Goal: Task Accomplishment & Management: Manage account settings

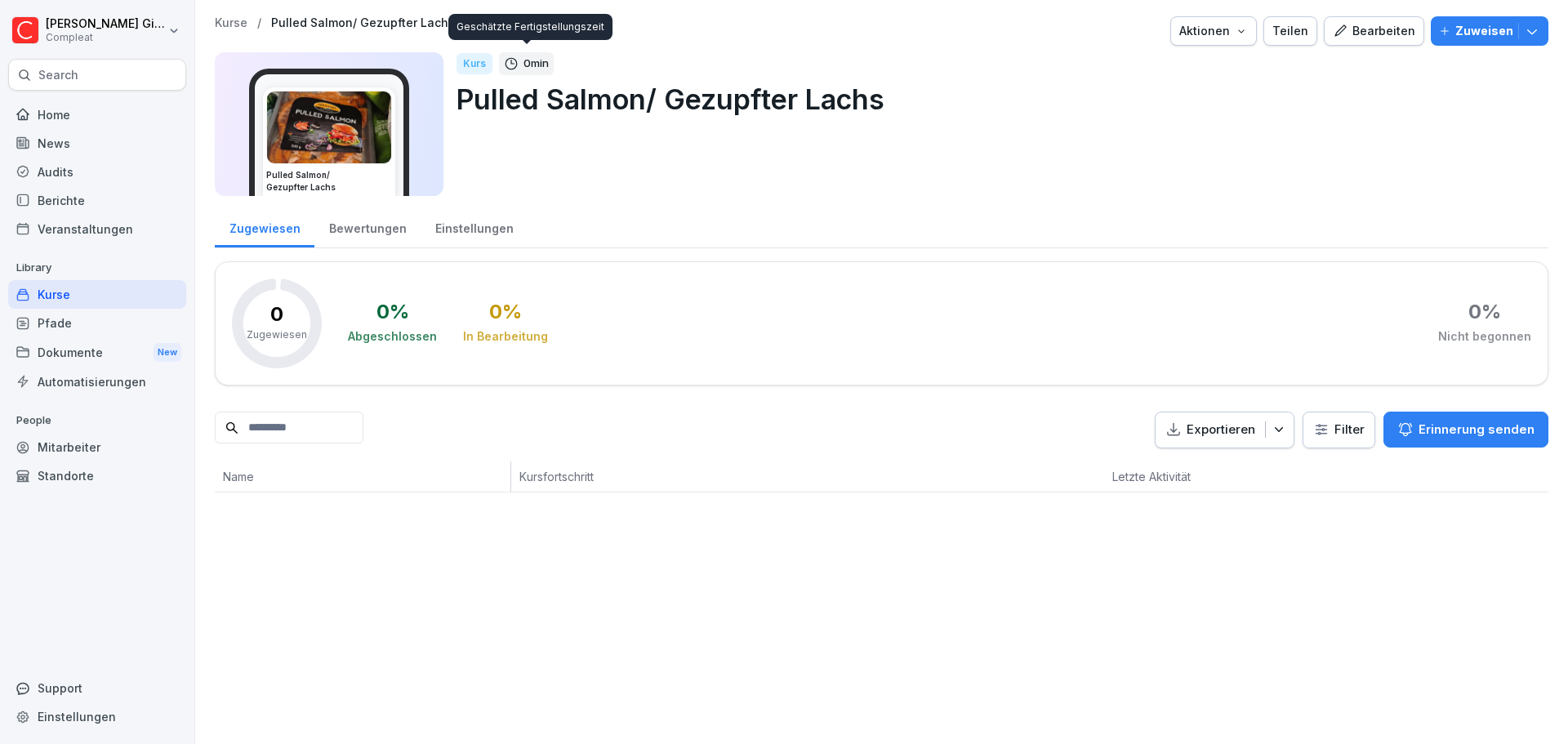
click at [58, 297] on div "Kurse" at bounding box center [97, 295] width 178 height 29
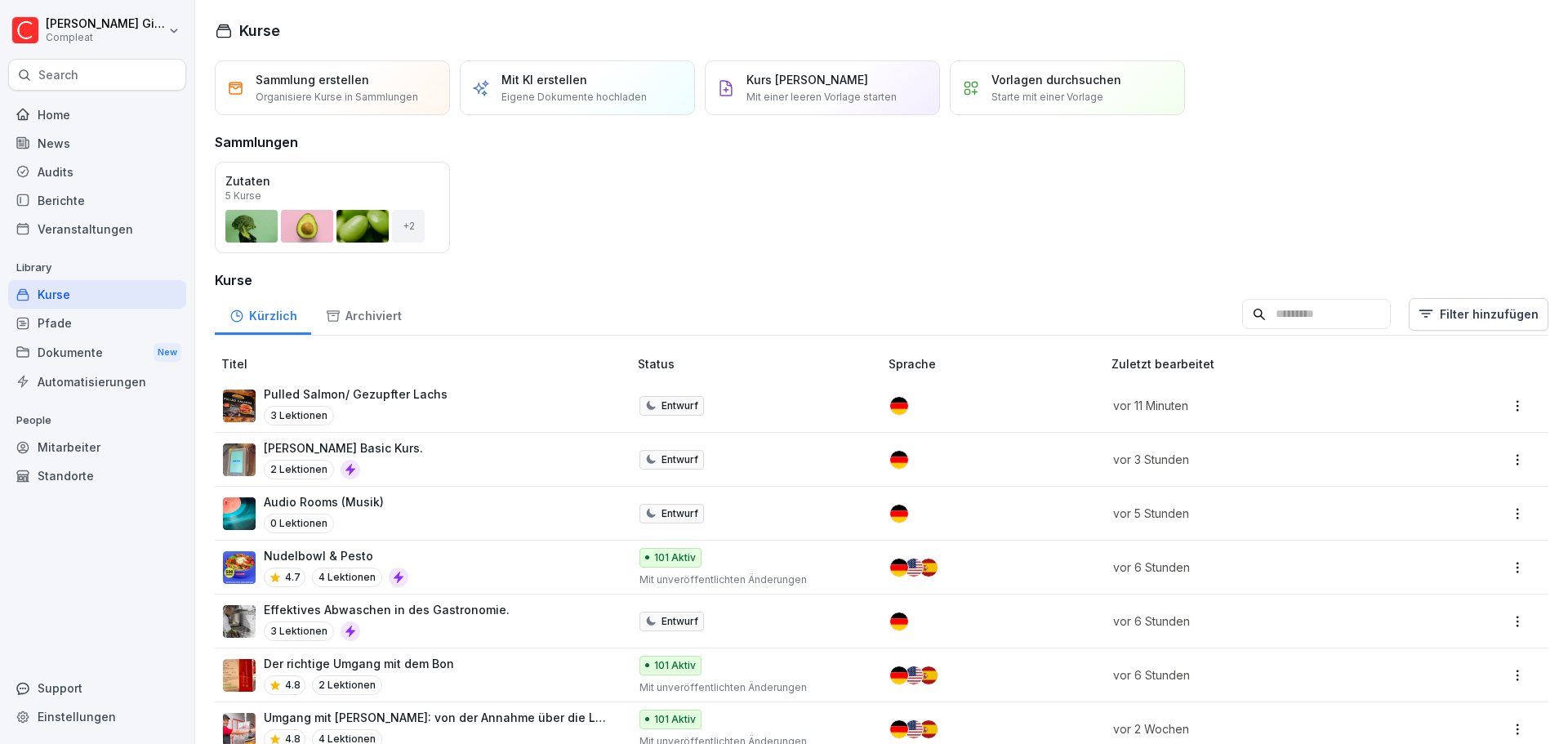
click at [453, 401] on div "Pulled Salmon/ Gezupfter Lachs 3 Lektionen" at bounding box center [417, 406] width 389 height 40
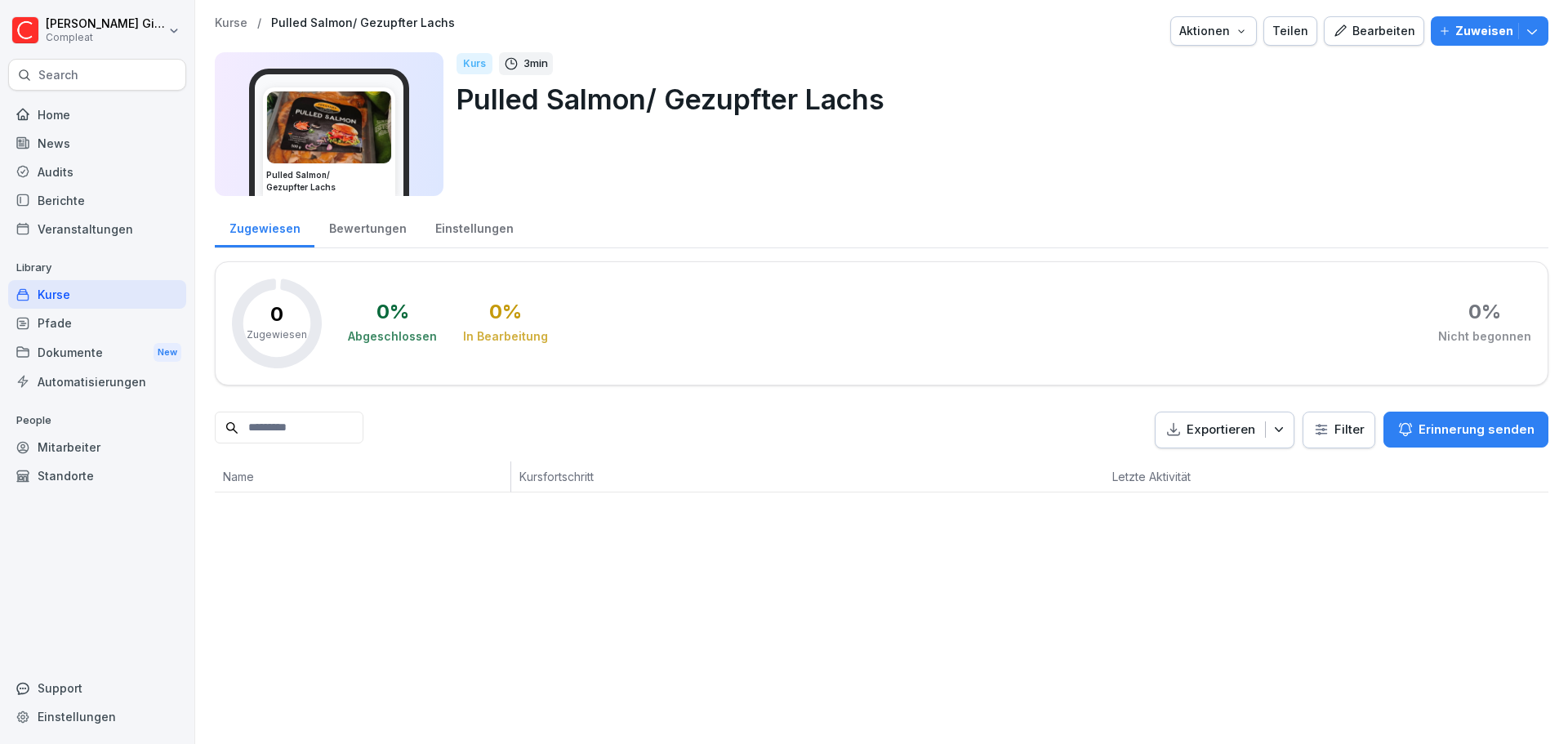
click at [1349, 25] on div "Bearbeiten" at bounding box center [1374, 31] width 83 height 18
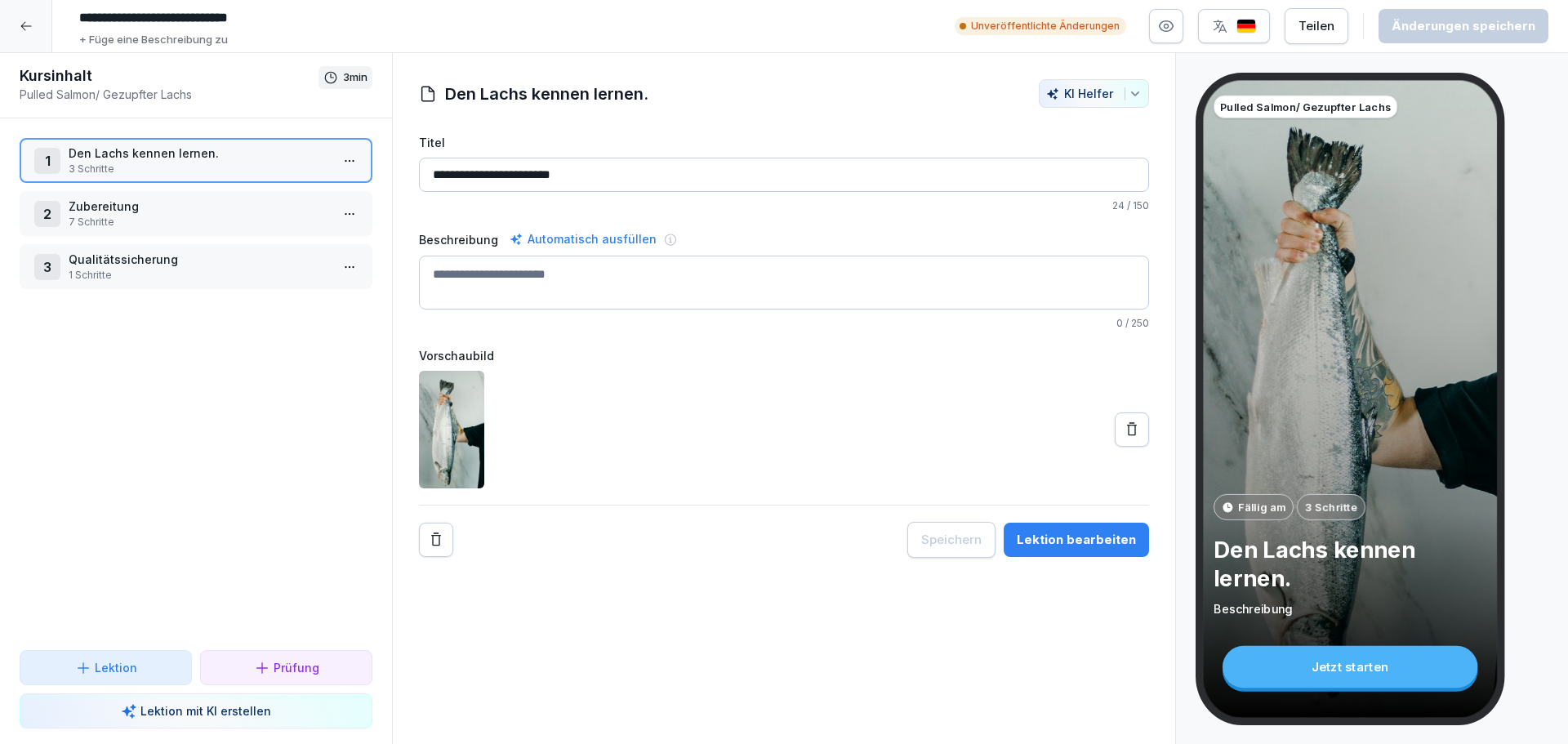
click at [190, 201] on p "Zubereitung" at bounding box center [200, 206] width 261 height 17
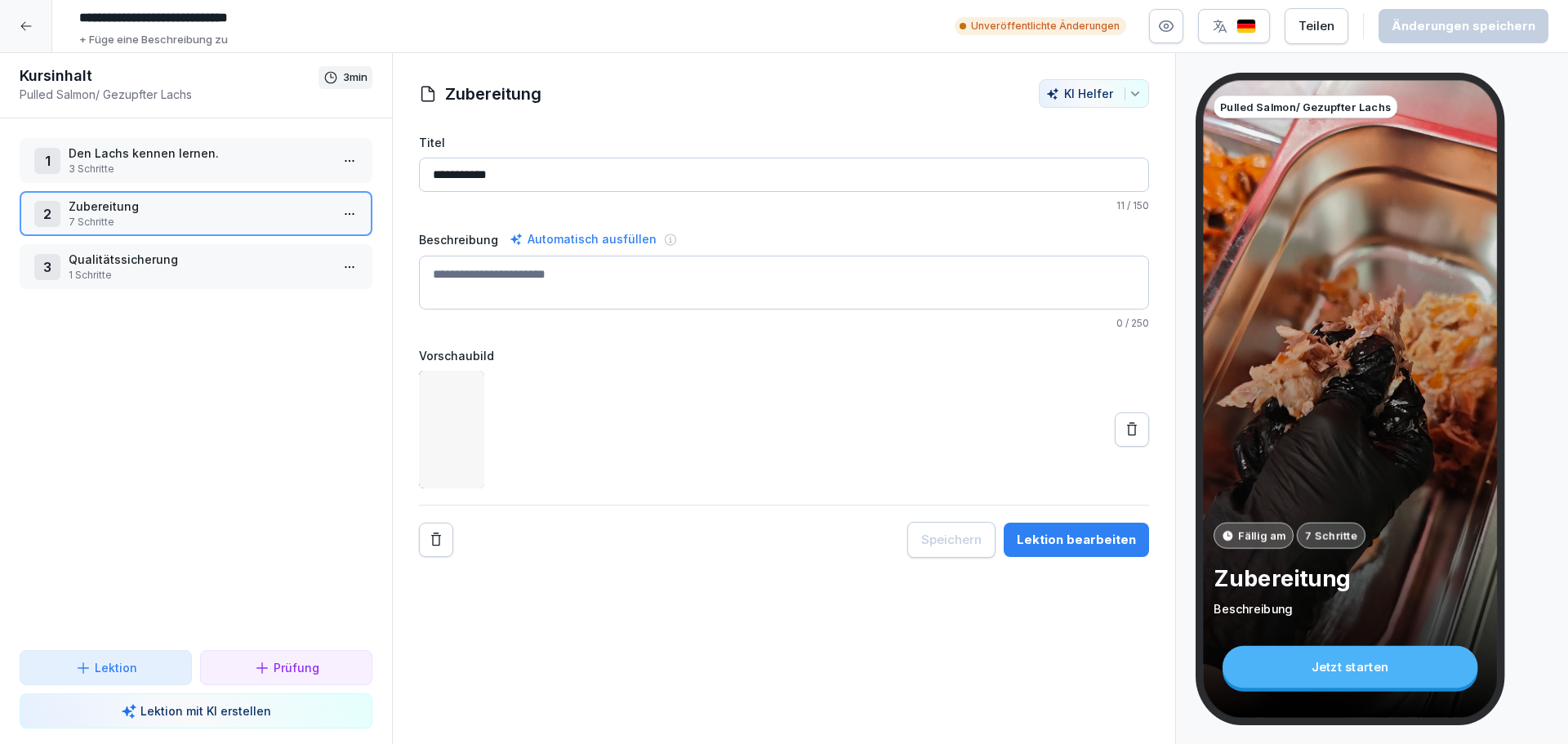
click at [174, 256] on p "Qualitätssicherung" at bounding box center [200, 259] width 261 height 17
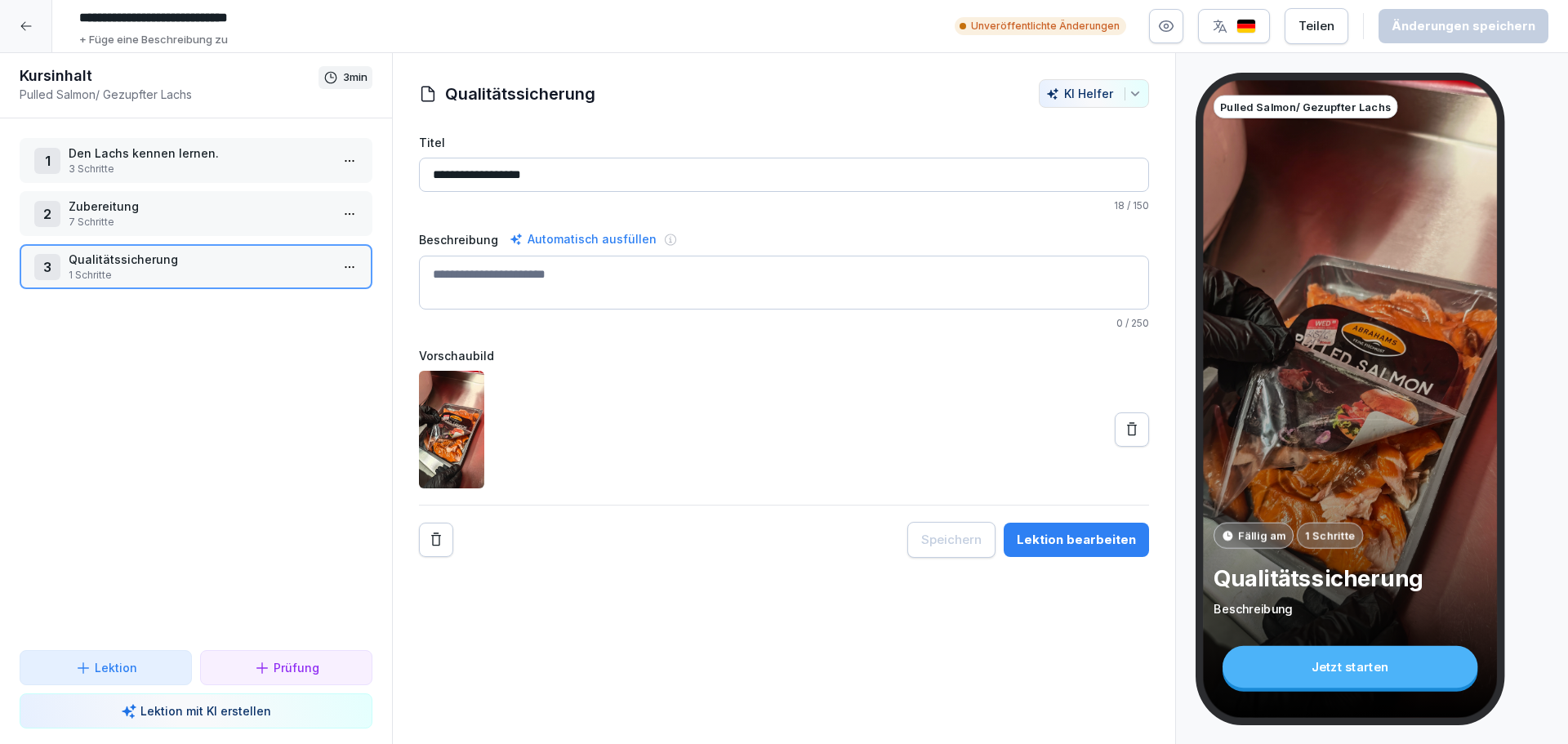
click at [195, 127] on div "1 Den Lachs kennen lernen. 3 Schritte 2 Zubereitung 7 Schritte 3 Qualitätssiche…" at bounding box center [196, 385] width 392 height 532
click at [185, 157] on p "Den Lachs kennen lernen." at bounding box center [200, 152] width 261 height 17
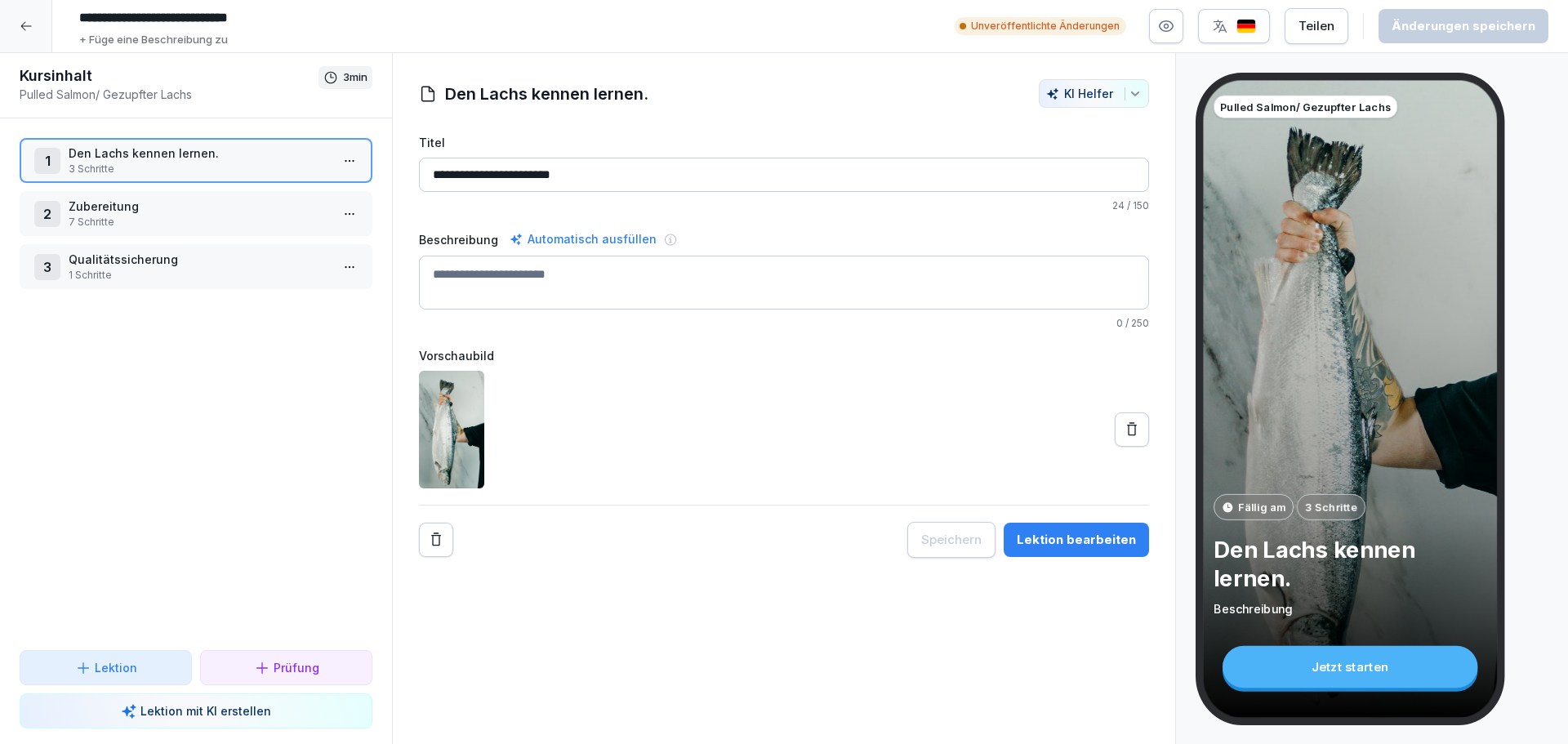
click at [17, 16] on div at bounding box center [26, 26] width 53 height 53
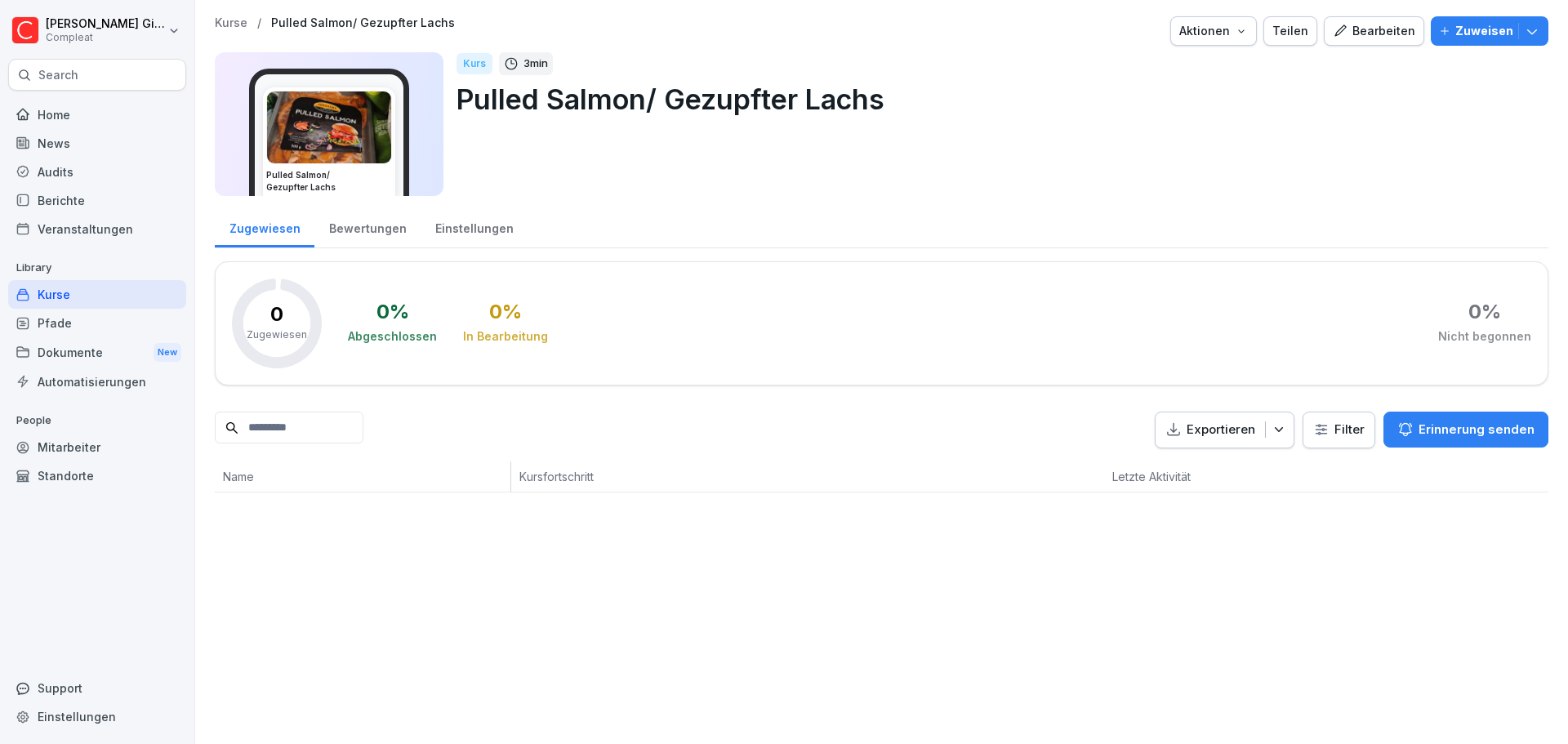
click at [112, 286] on div "Kurse" at bounding box center [97, 295] width 178 height 29
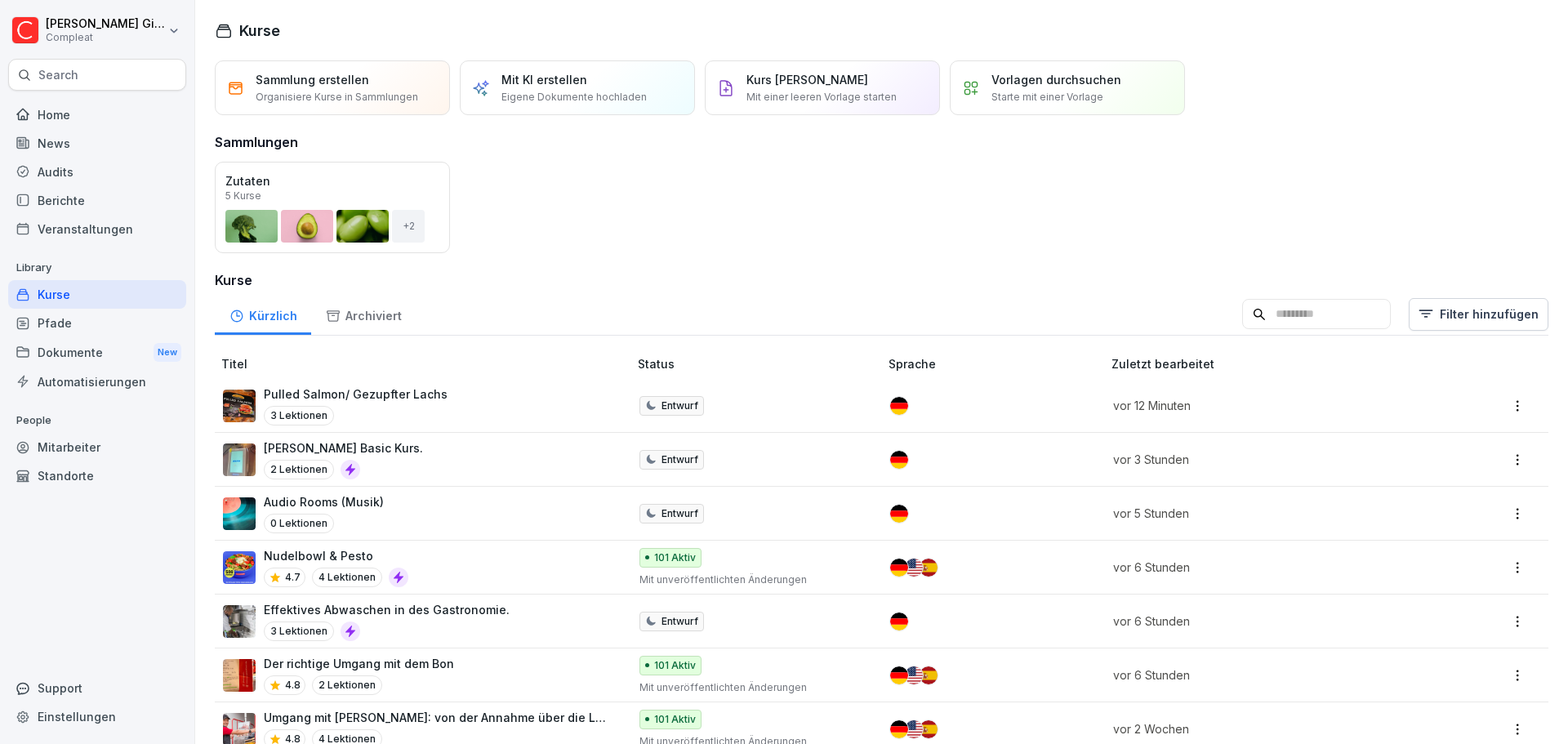
click at [404, 517] on div "Audio Rooms (Musik) 0 Lektionen" at bounding box center [417, 514] width 389 height 40
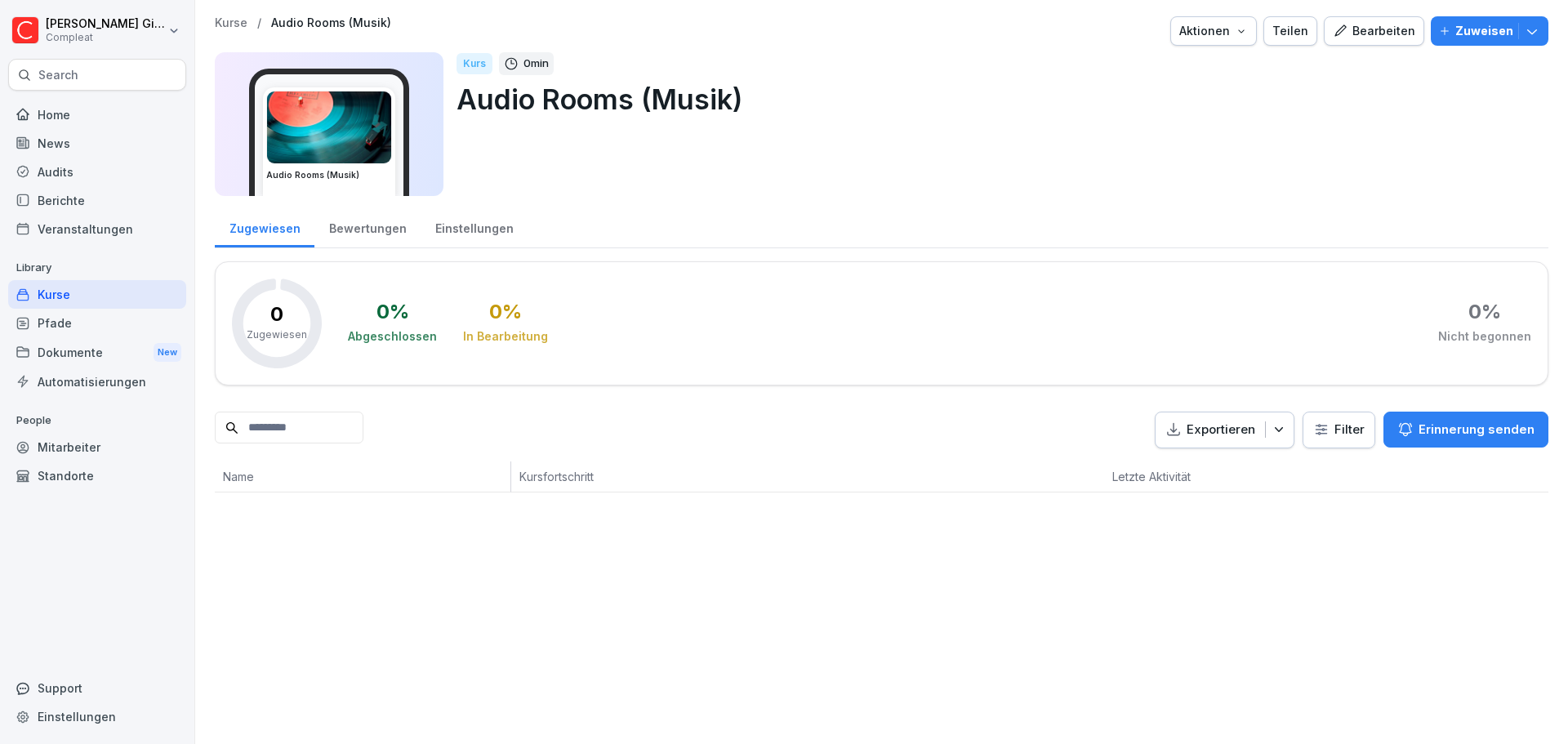
click at [88, 294] on div "Kurse" at bounding box center [97, 295] width 178 height 29
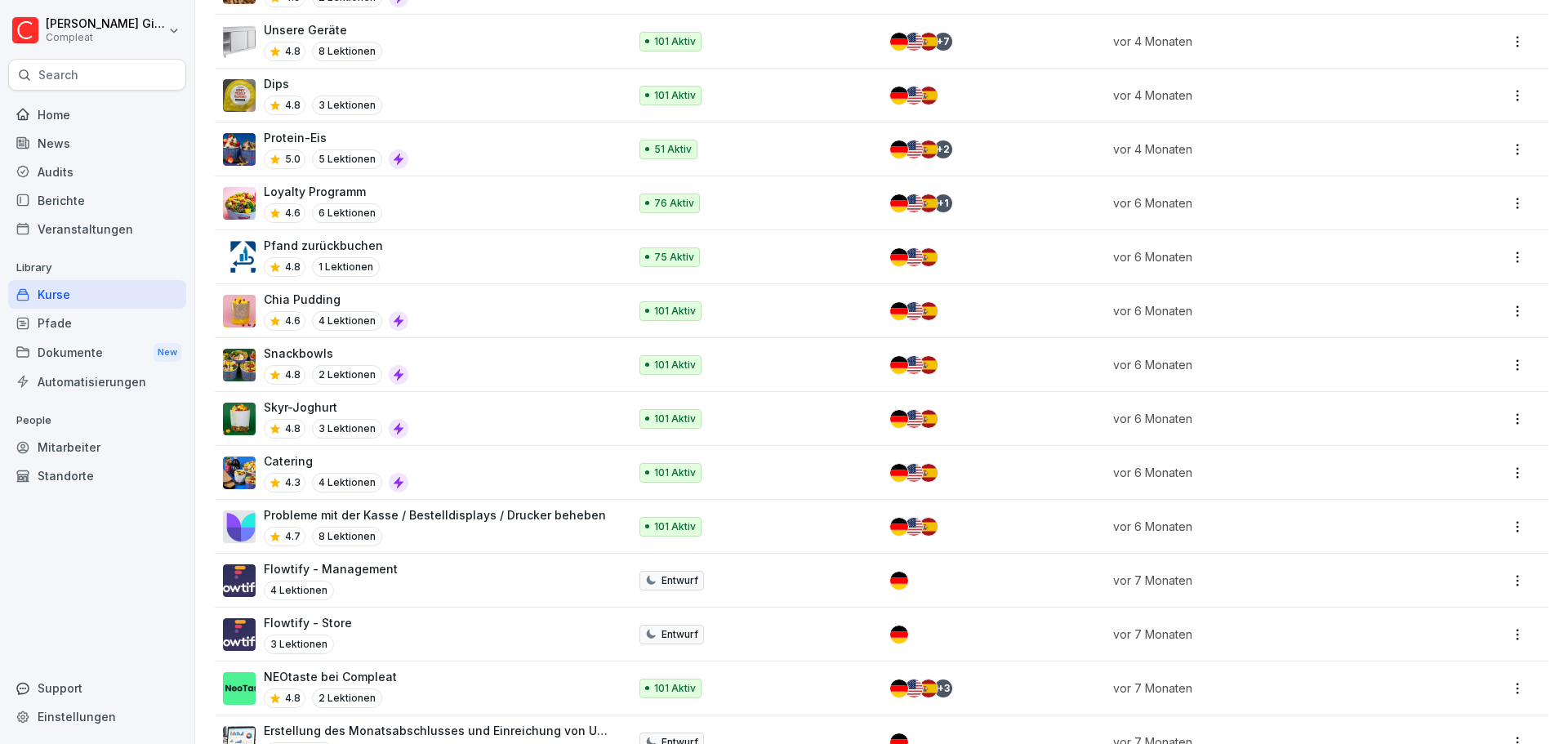
scroll to position [1716, 0]
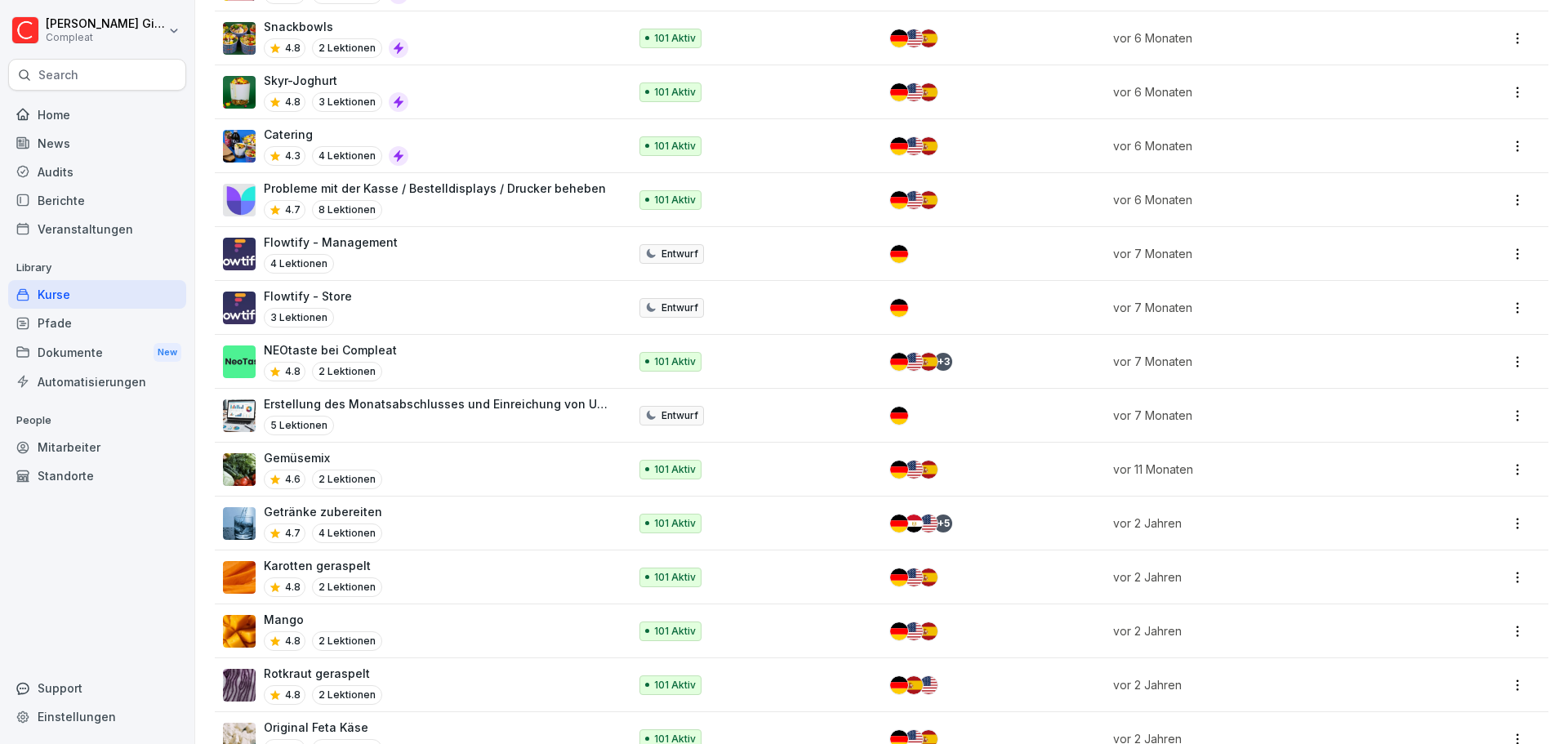
click at [442, 296] on div "Flowtify - Store 3 Lektionen" at bounding box center [417, 308] width 389 height 40
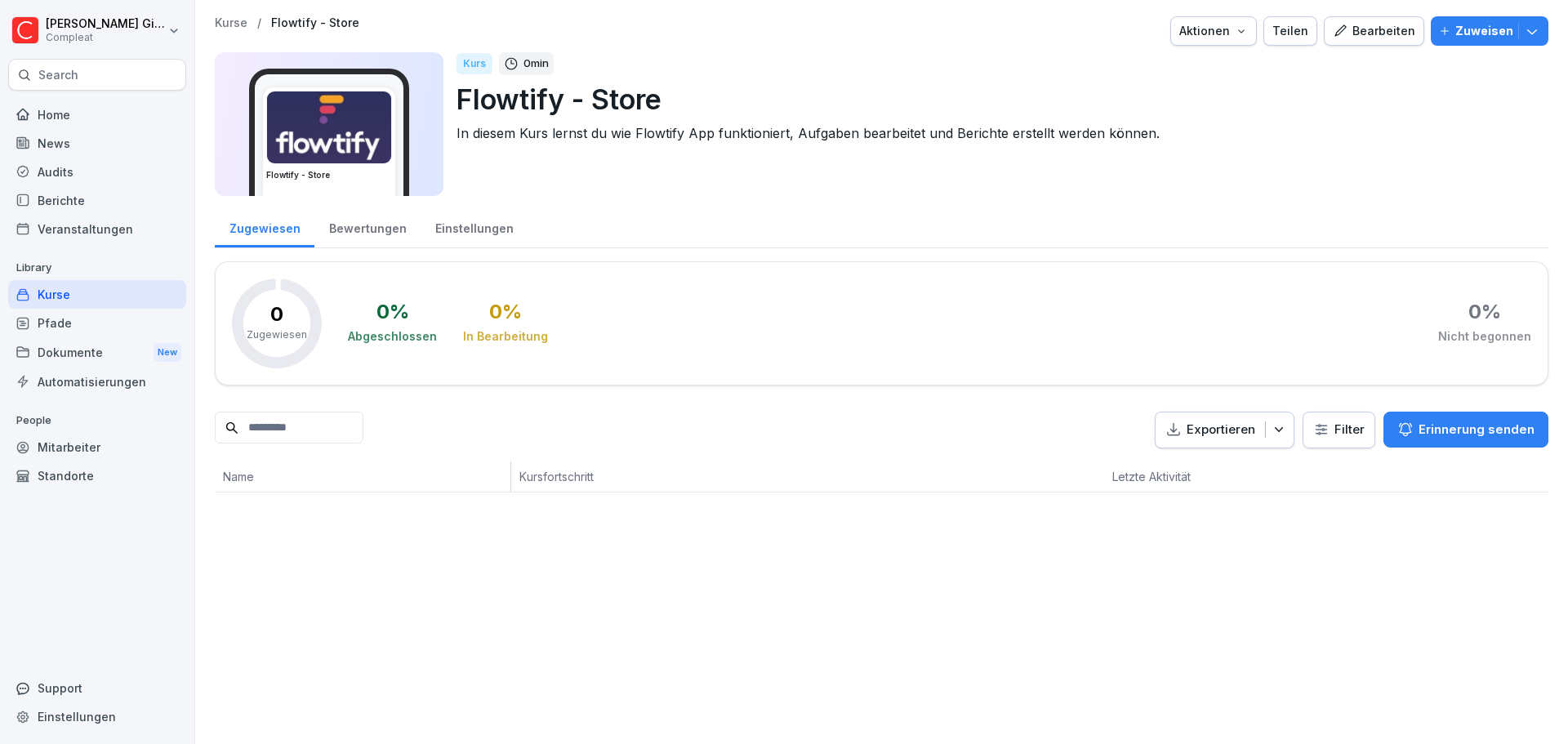
click at [359, 214] on div "Bewertungen" at bounding box center [367, 227] width 106 height 42
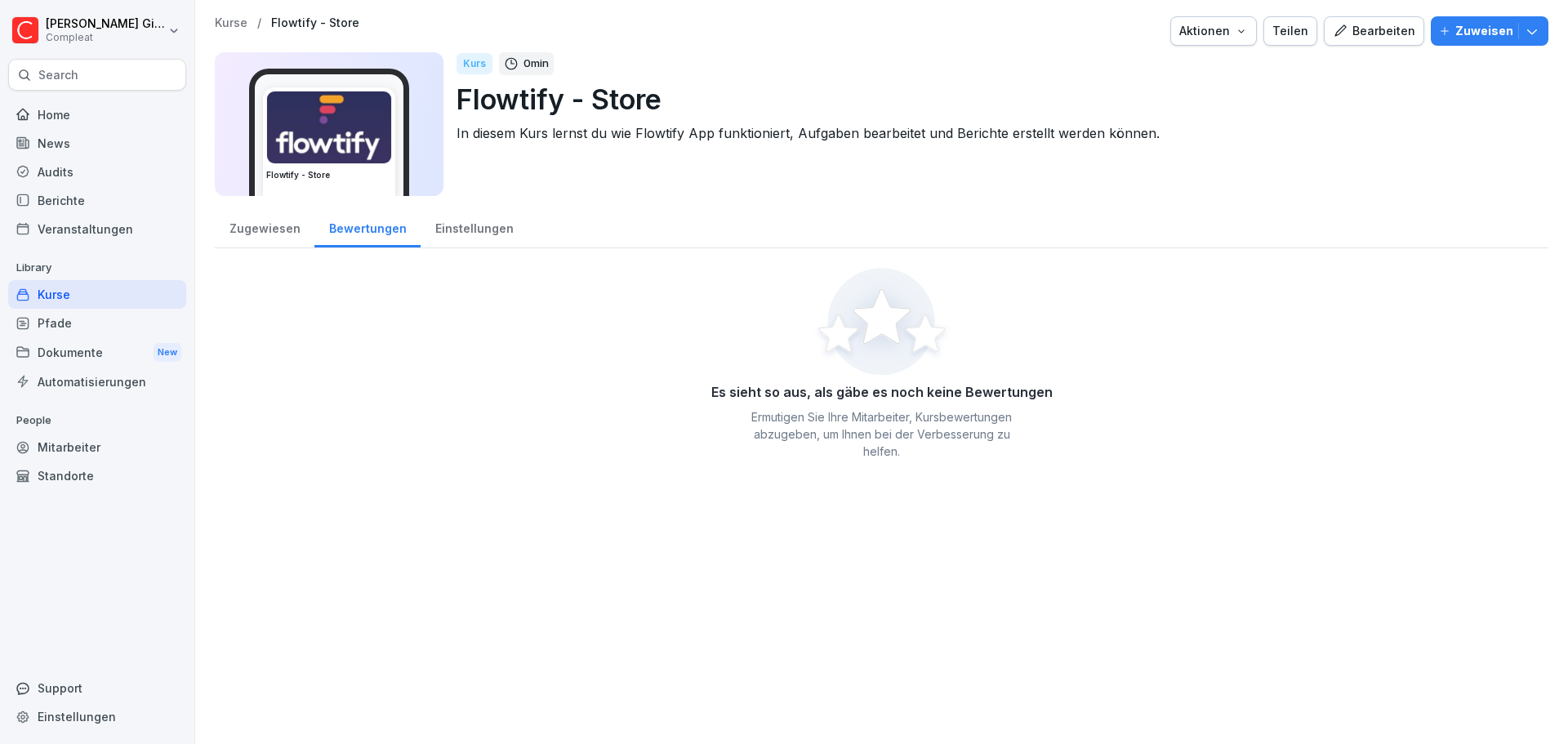
click at [497, 222] on div "Einstellungen" at bounding box center [474, 227] width 107 height 42
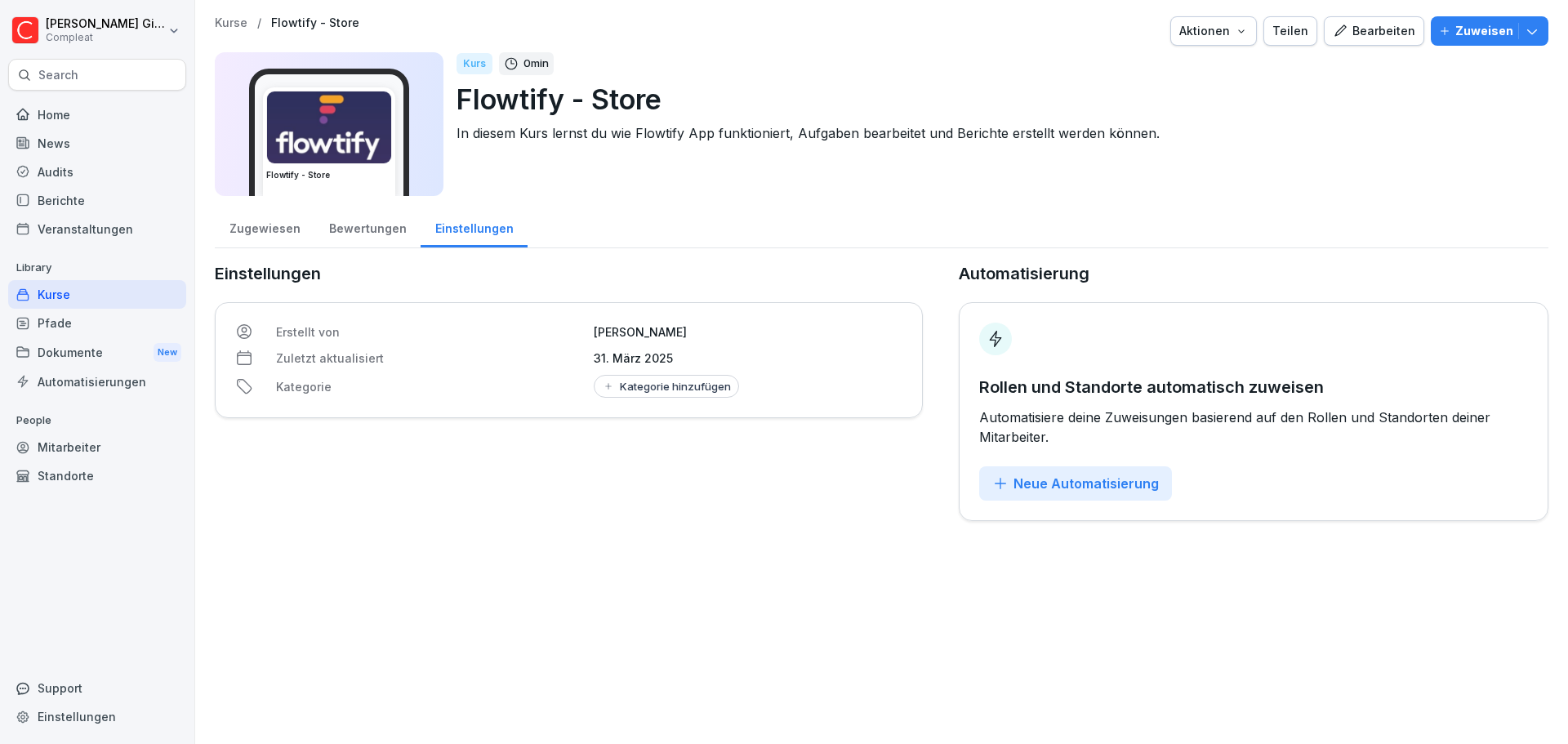
click at [1382, 37] on div "Bearbeiten" at bounding box center [1374, 31] width 83 height 18
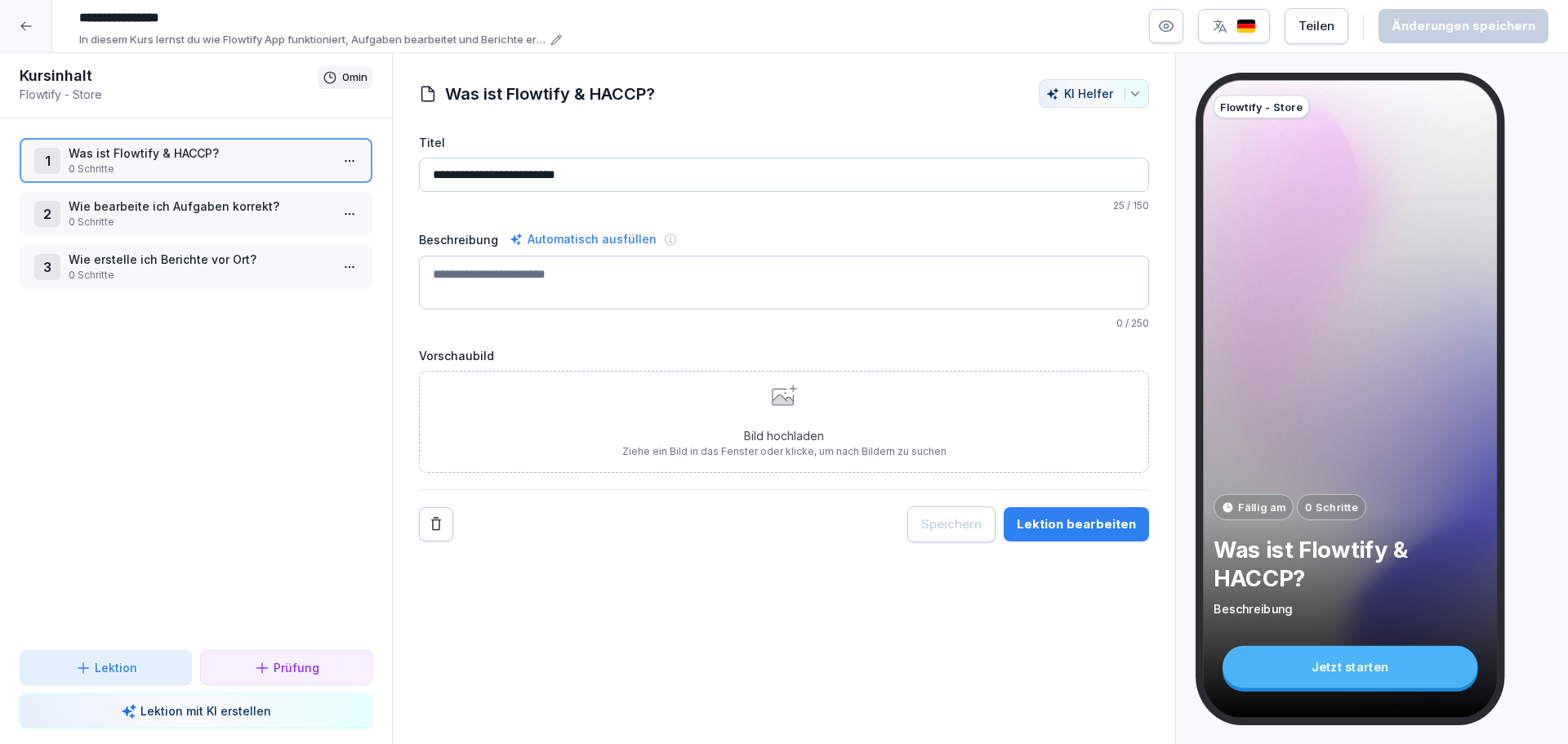
click at [177, 204] on p "Wie bearbeite ich Aufgaben korrekt?" at bounding box center [200, 206] width 261 height 17
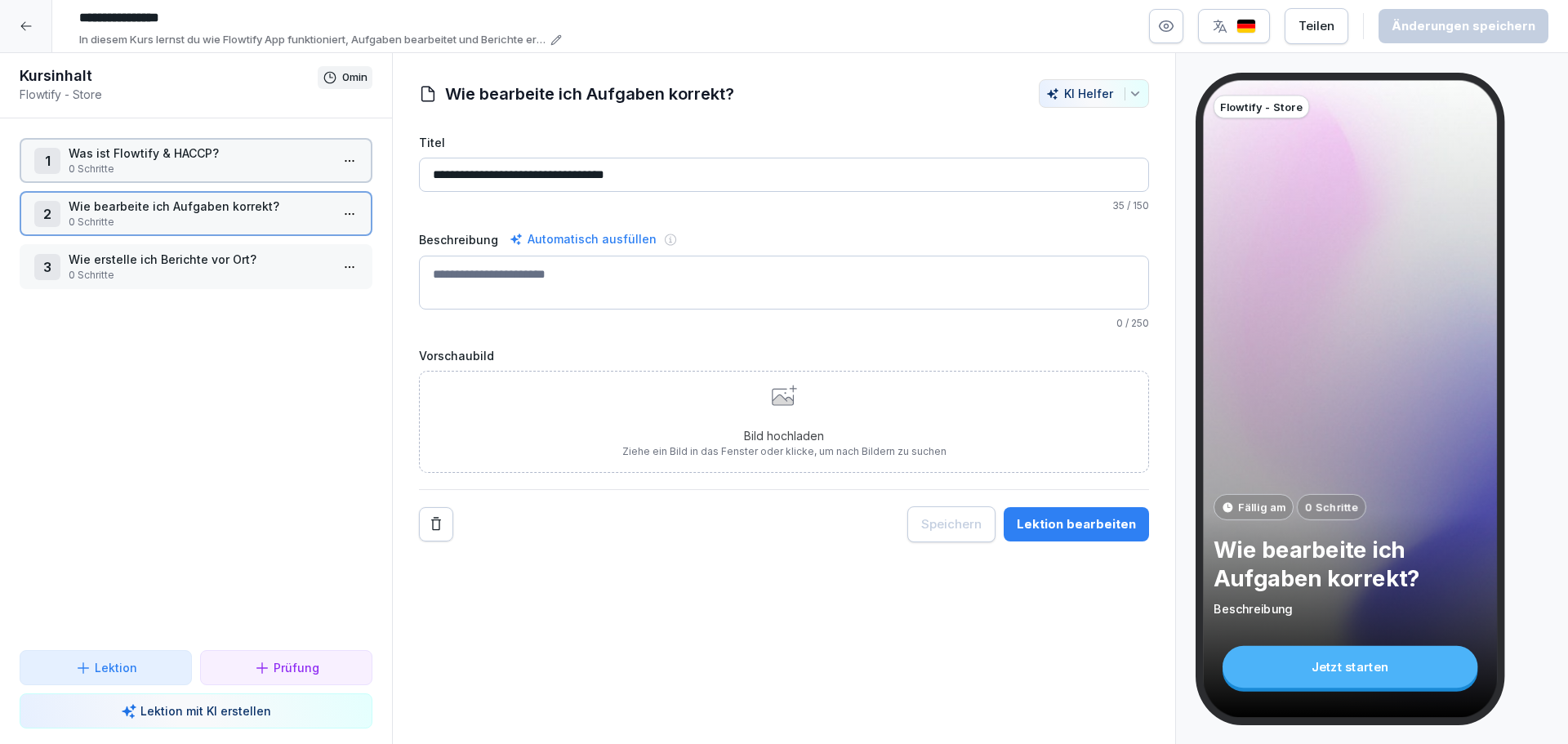
click at [177, 289] on div "3 Wie erstelle ich Berichte vor Ort? 0 Schritte" at bounding box center [196, 267] width 353 height 45
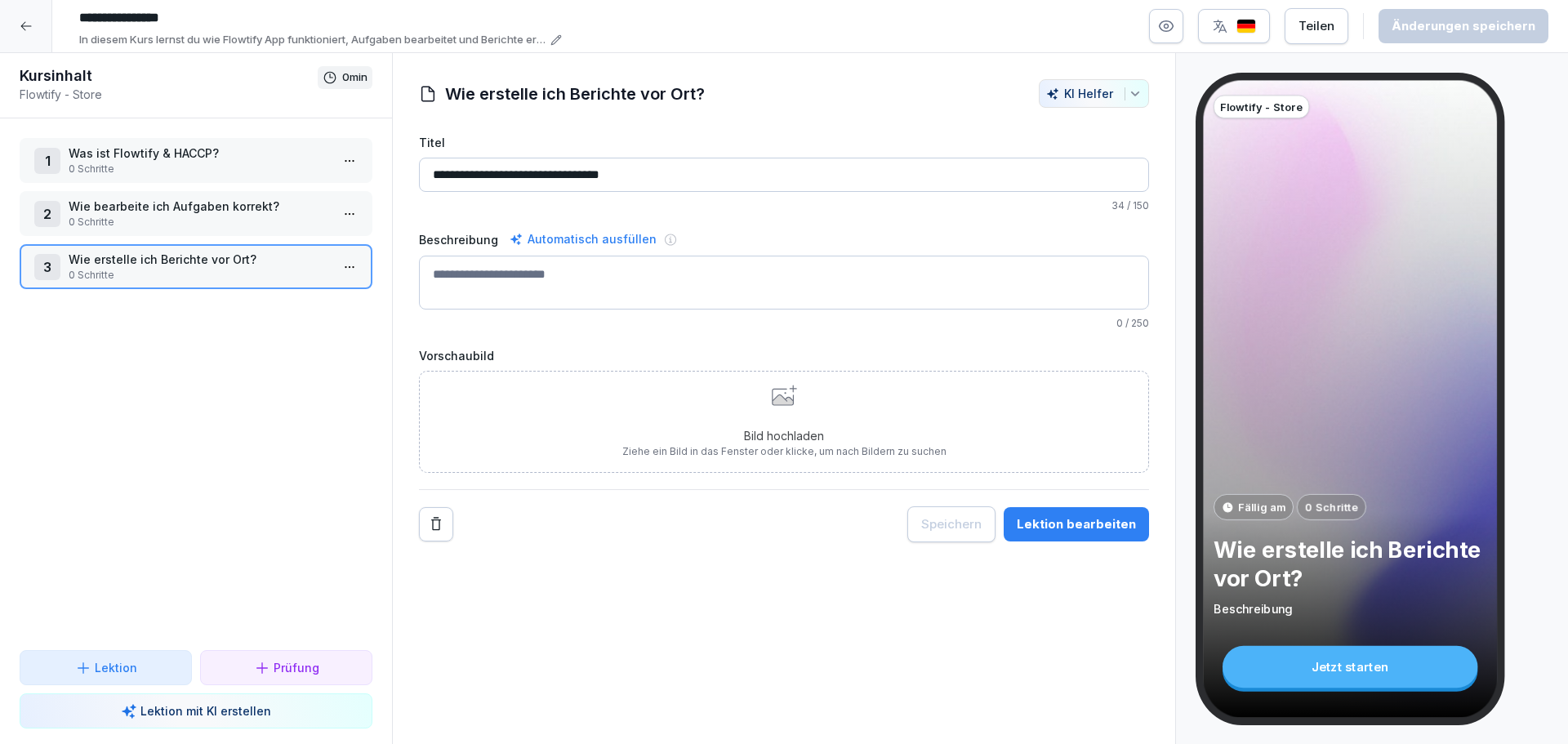
click at [148, 160] on p "Was ist Flowtify & HACCP?" at bounding box center [200, 152] width 261 height 17
click at [151, 223] on p "0 Schritte" at bounding box center [200, 222] width 261 height 15
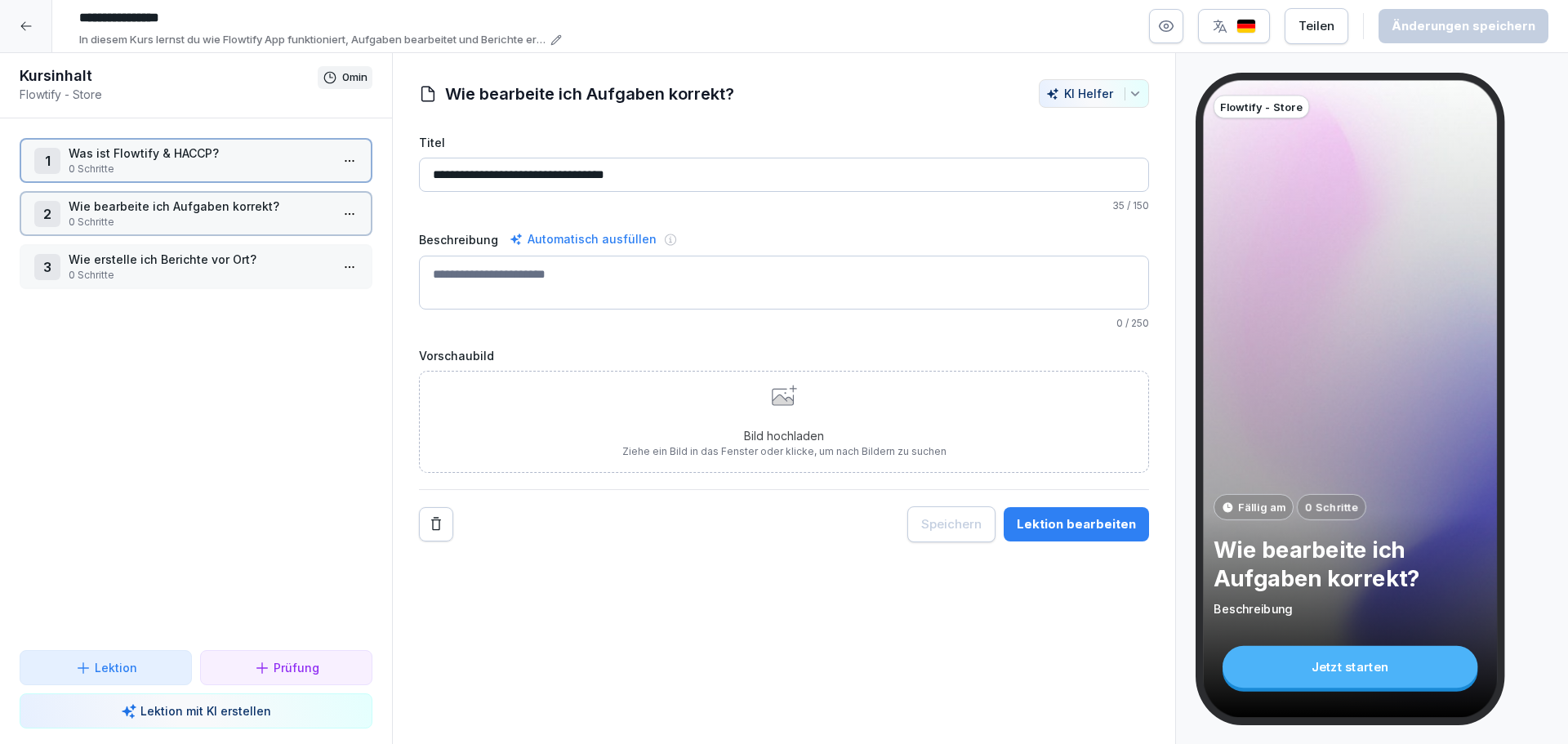
click at [154, 267] on p "Wie erstelle ich Berichte vor Ort?" at bounding box center [200, 259] width 261 height 17
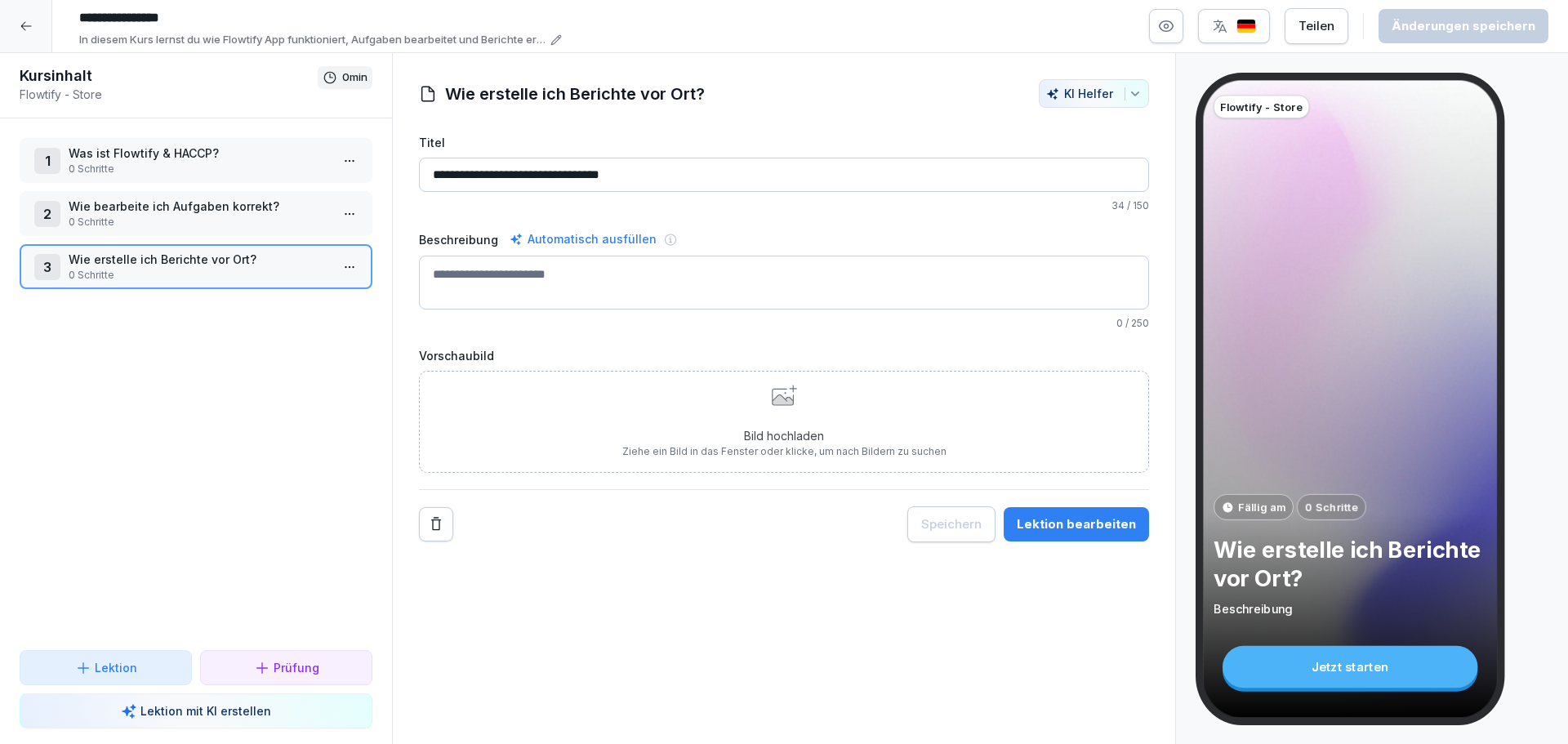
click at [21, 25] on icon at bounding box center [26, 26] width 13 height 13
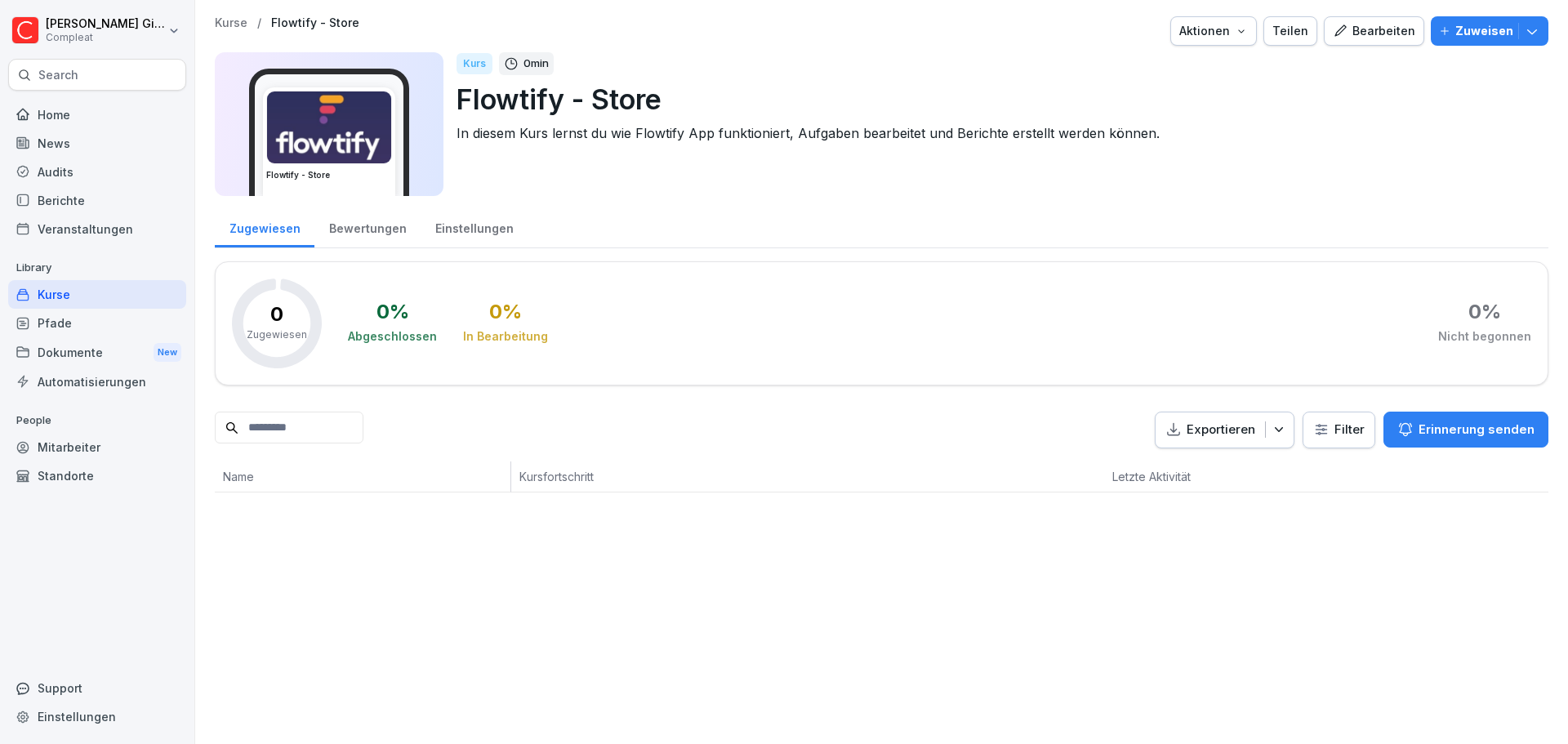
click at [38, 109] on div "Home" at bounding box center [97, 115] width 178 height 29
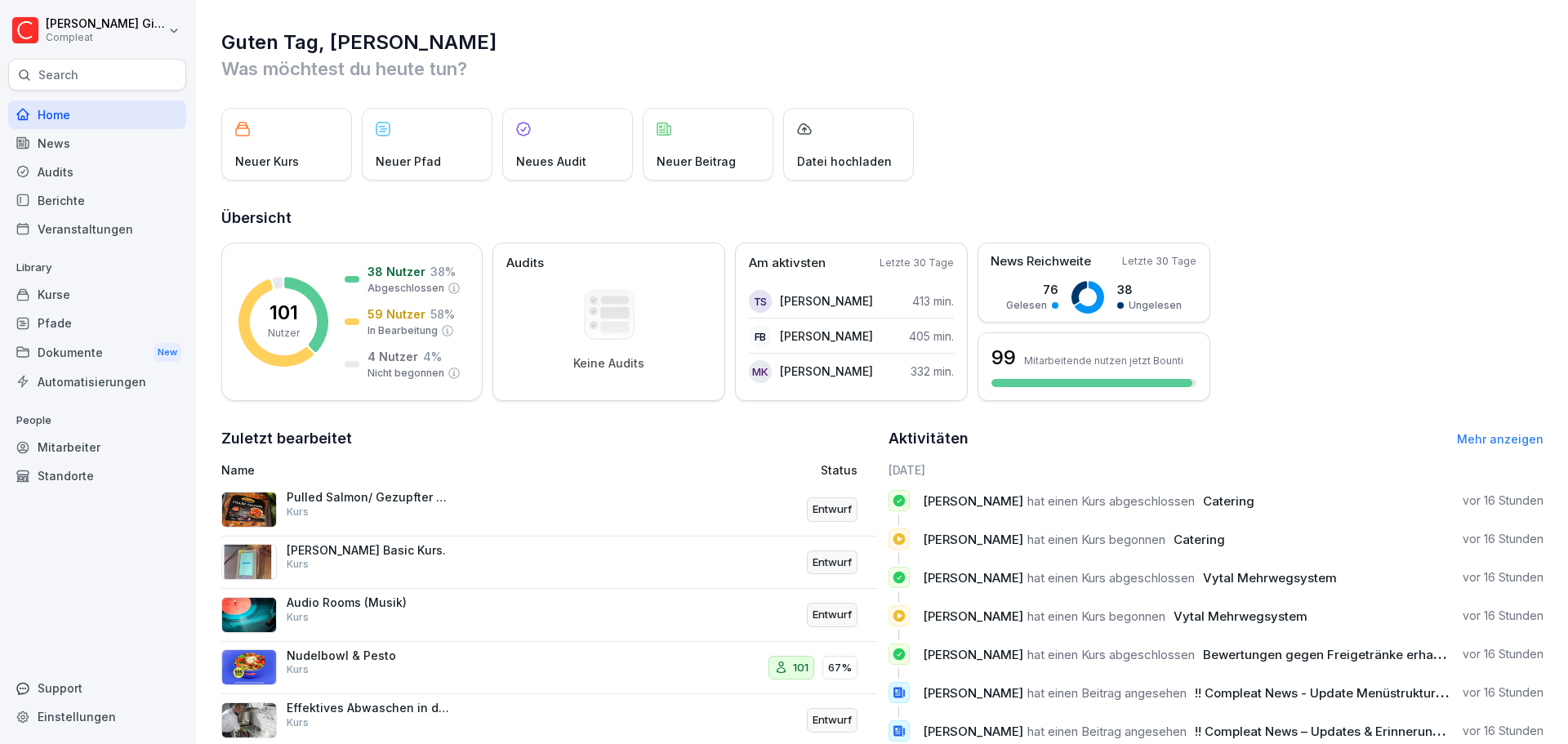
click at [78, 298] on div "Kurse" at bounding box center [97, 295] width 178 height 29
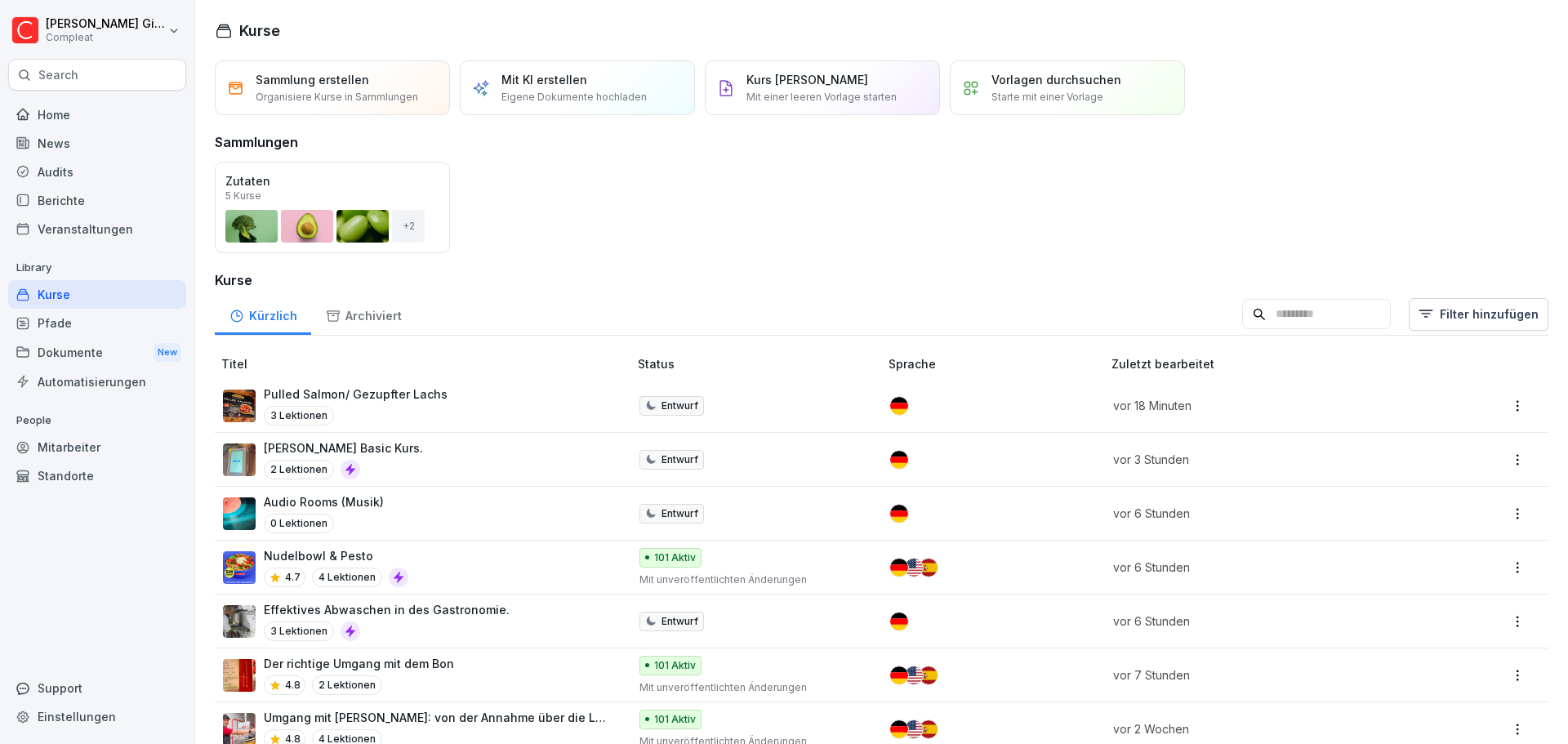
click at [1271, 321] on input at bounding box center [1317, 315] width 149 height 31
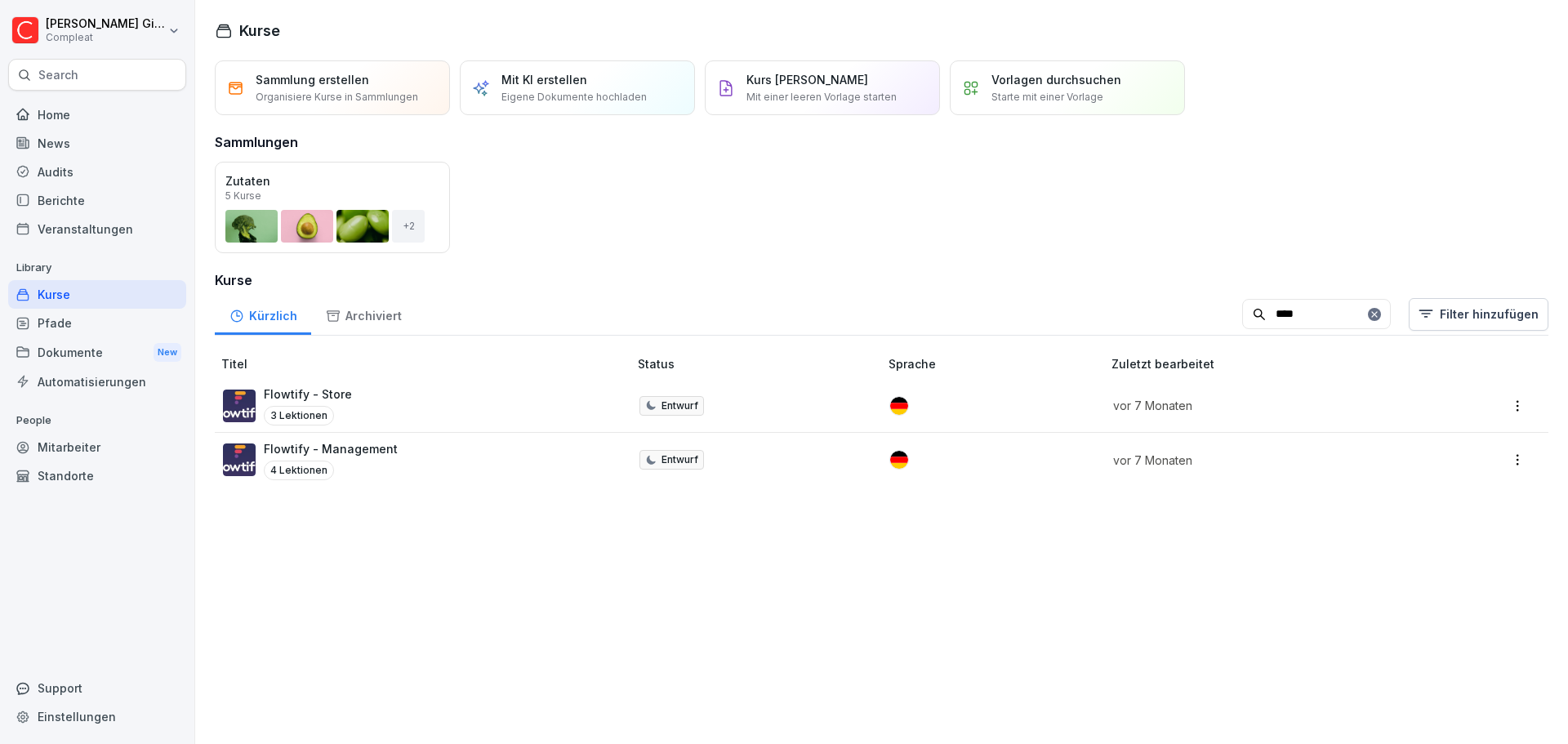
type input "****"
click at [430, 416] on div "Flowtify - Store 3 Lektionen" at bounding box center [417, 406] width 389 height 40
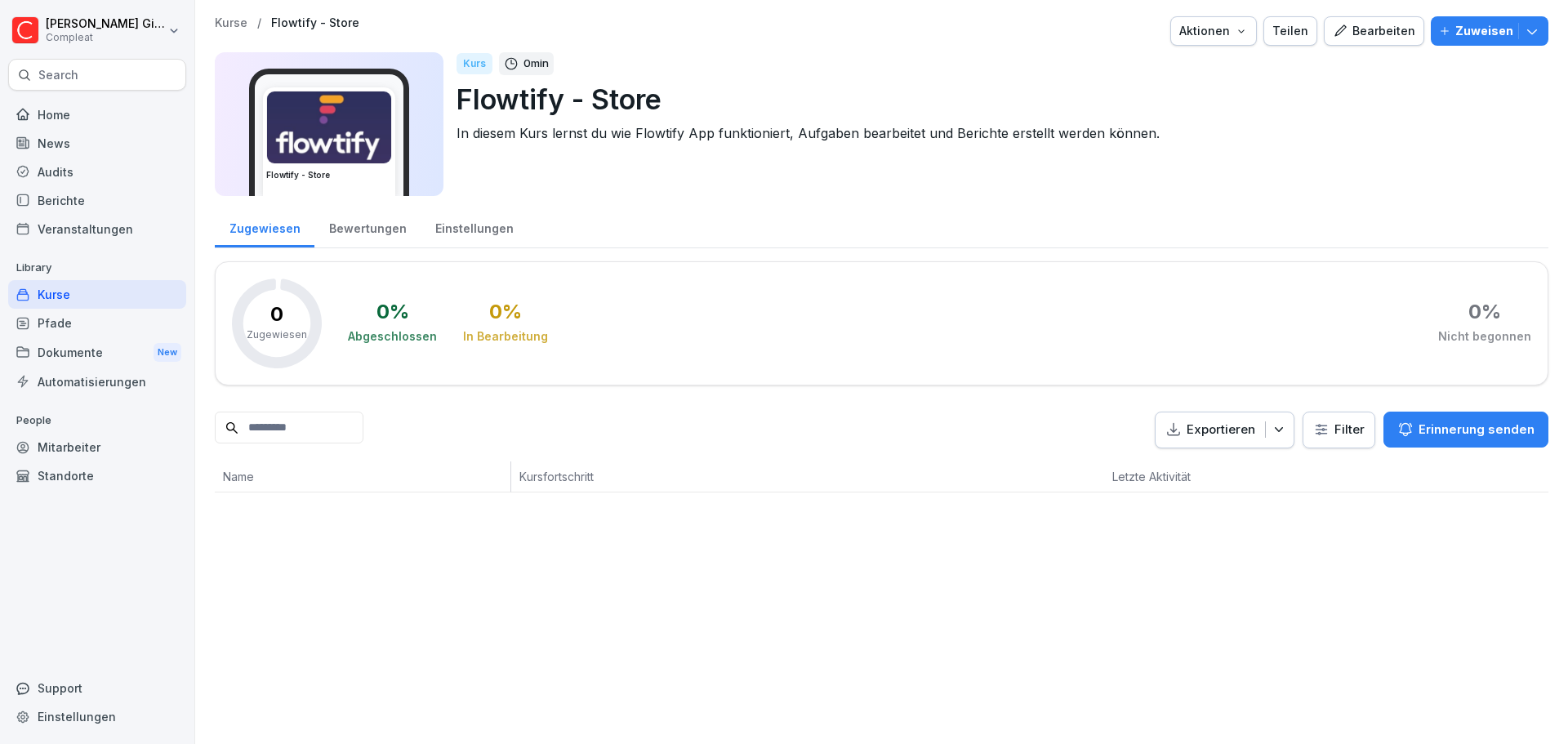
click at [1355, 31] on div "Bearbeiten" at bounding box center [1374, 31] width 83 height 18
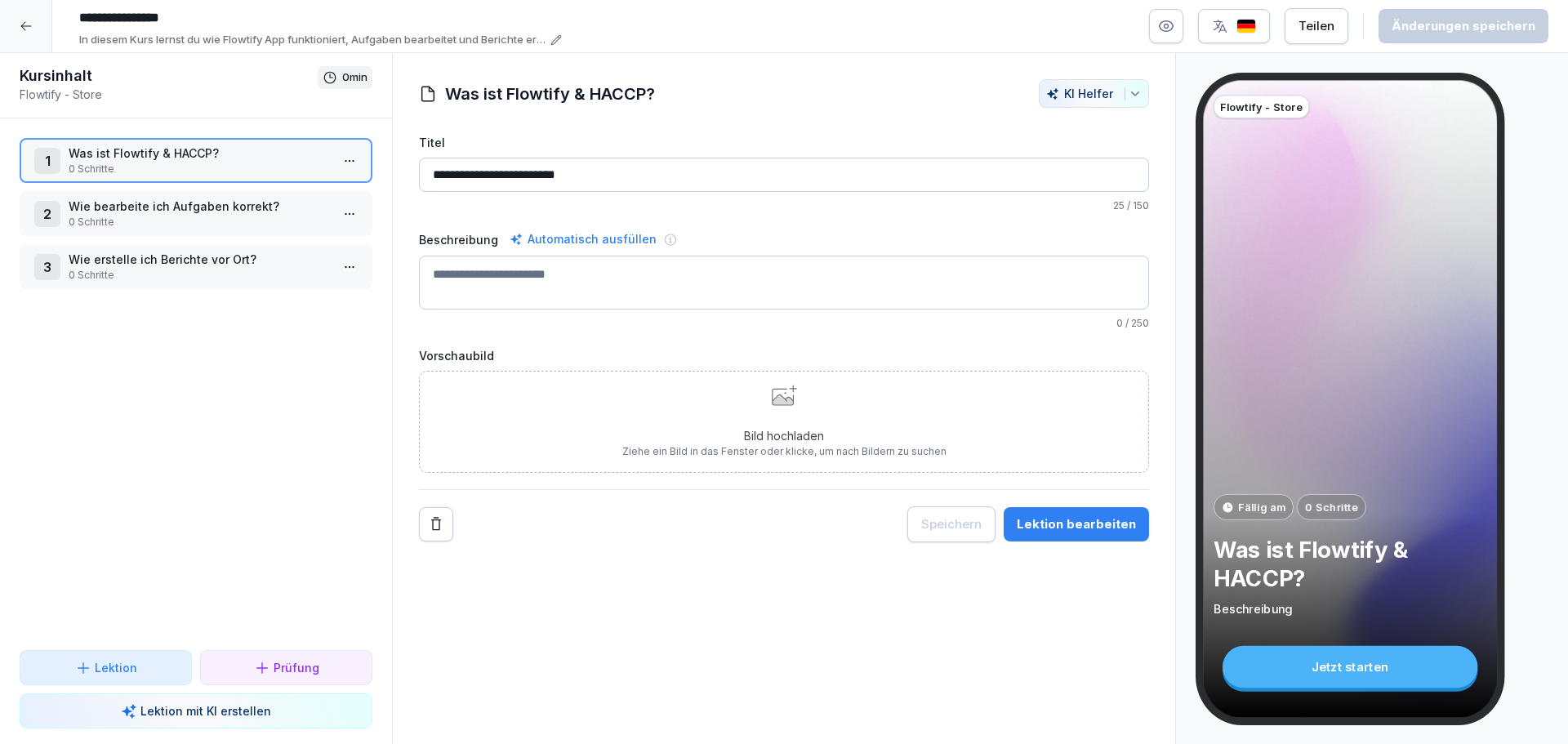
click at [197, 269] on p "0 Schritte" at bounding box center [200, 275] width 261 height 15
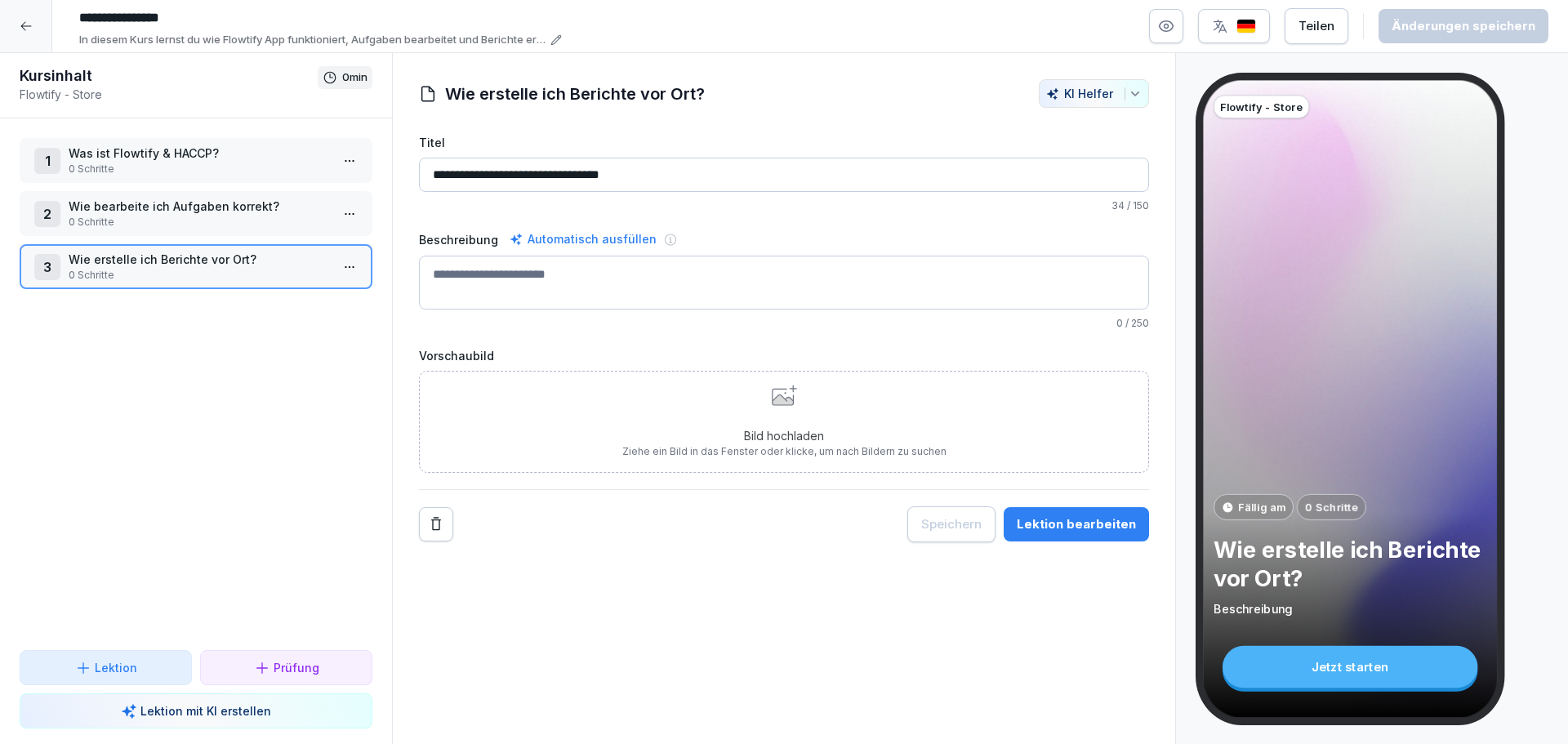
click at [197, 269] on p "0 Schritte" at bounding box center [200, 275] width 261 height 15
click at [197, 269] on div "Kursinhalt Flowtify - Store 0 min 1 Was ist Flowtify & HACCP? 0 Schritte 2 Wie …" at bounding box center [196, 399] width 392 height 692
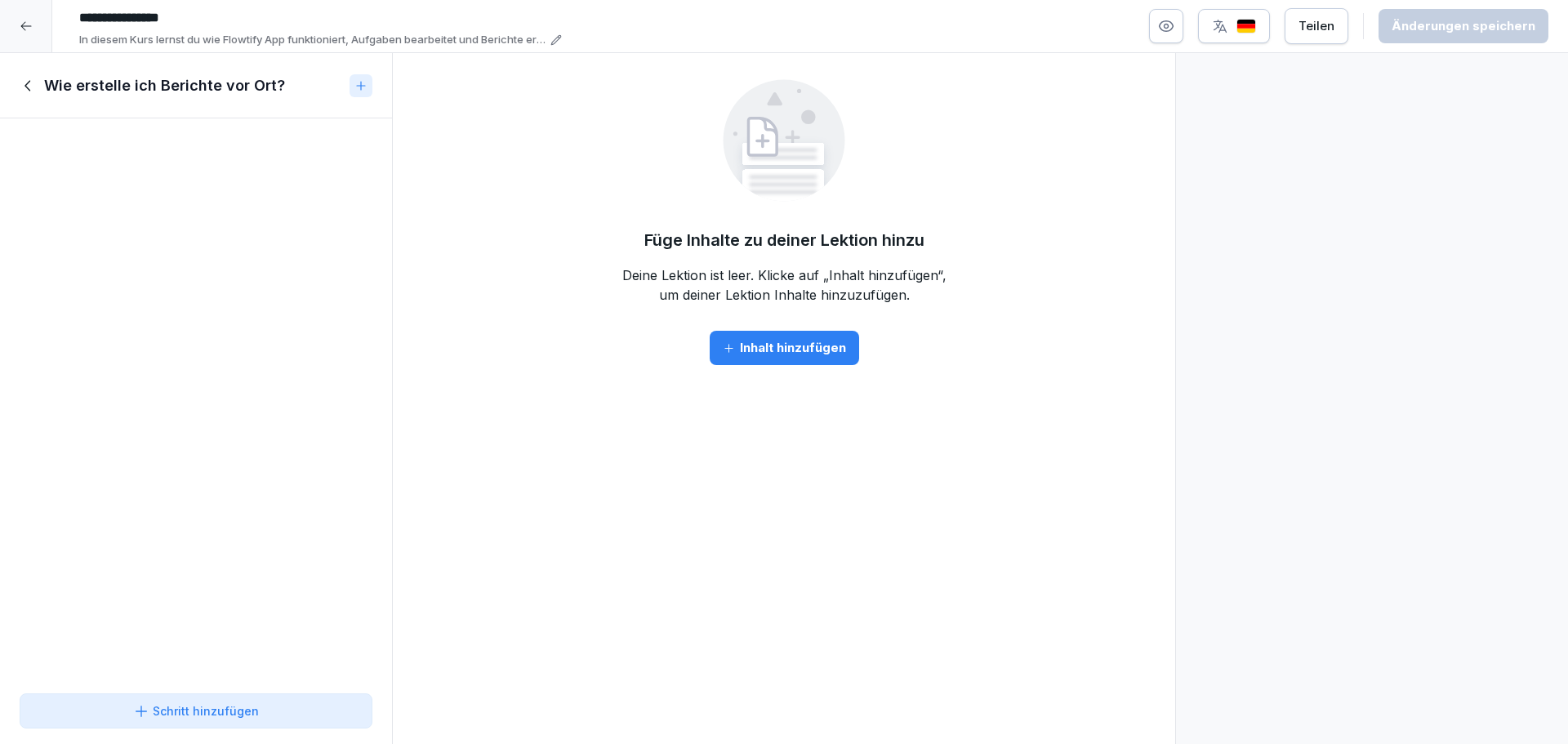
click at [19, 85] on div "Wie erstelle ich Berichte vor Ort?" at bounding box center [196, 86] width 392 height 65
click at [38, 84] on div "Wie erstelle ich Berichte vor Ort?" at bounding box center [181, 86] width 324 height 20
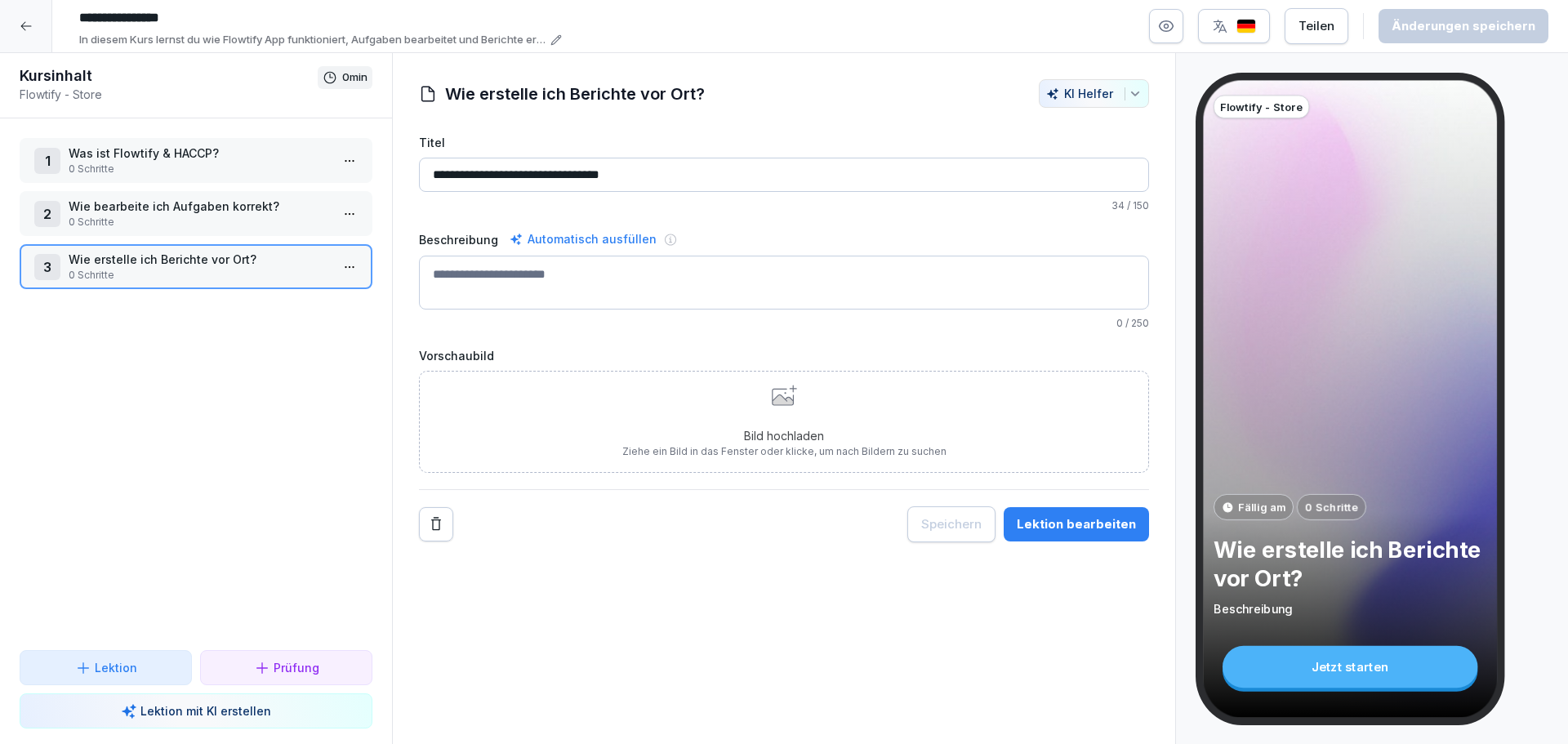
click at [35, 23] on div at bounding box center [26, 26] width 53 height 53
